Goal: Find specific page/section: Find specific page/section

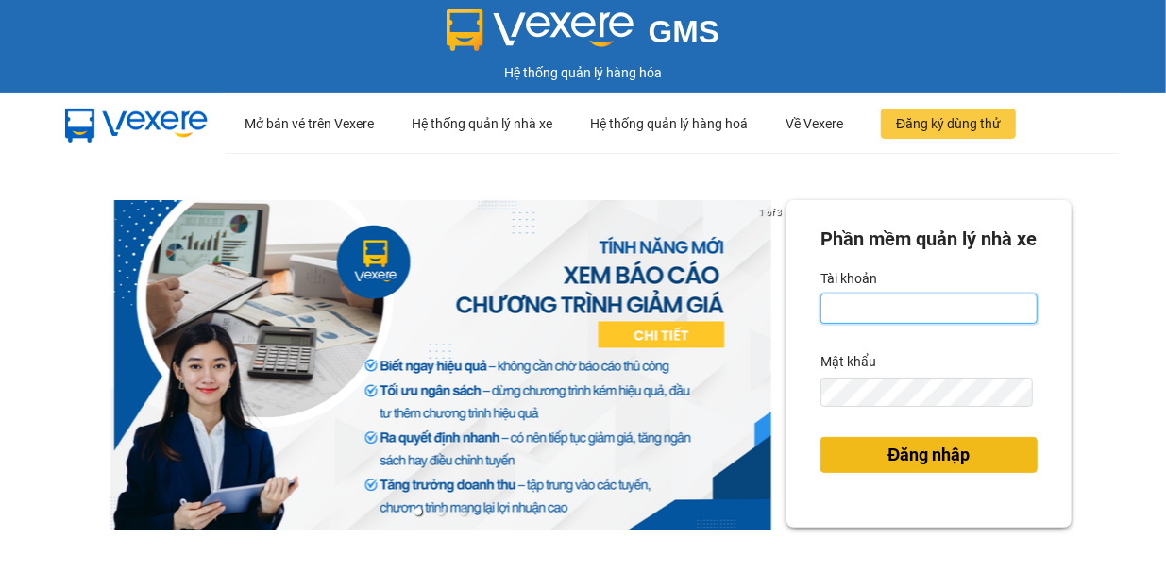
type input "lehuyhoang.xevn"
click at [890, 468] on span "Đăng nhập" at bounding box center [929, 455] width 82 height 26
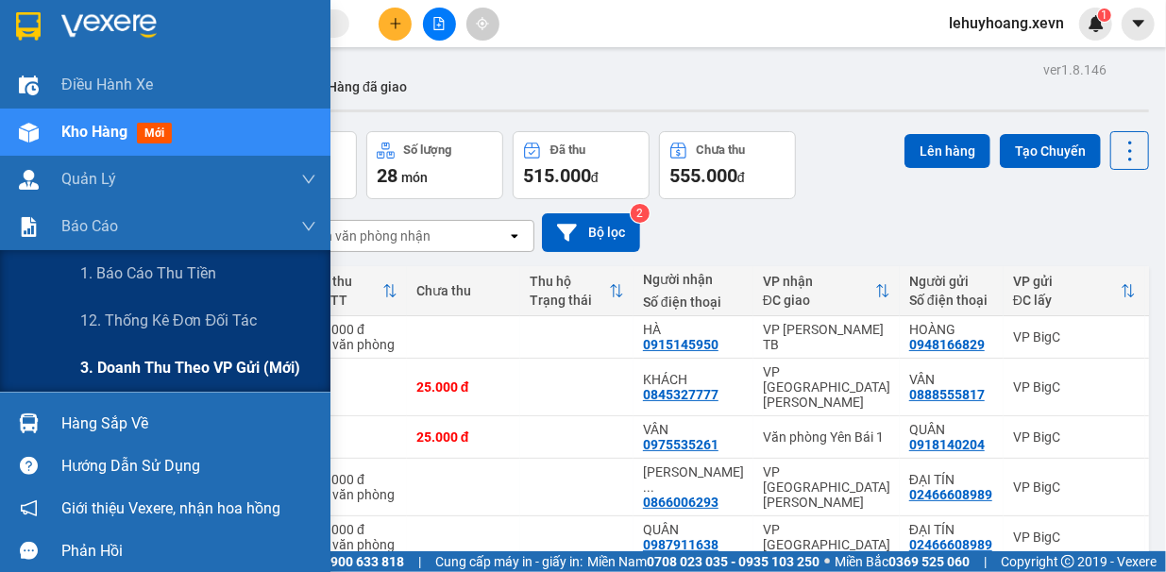
click at [161, 373] on span "3. Doanh Thu theo VP Gửi (mới)" at bounding box center [190, 368] width 220 height 24
